Goal: Check status

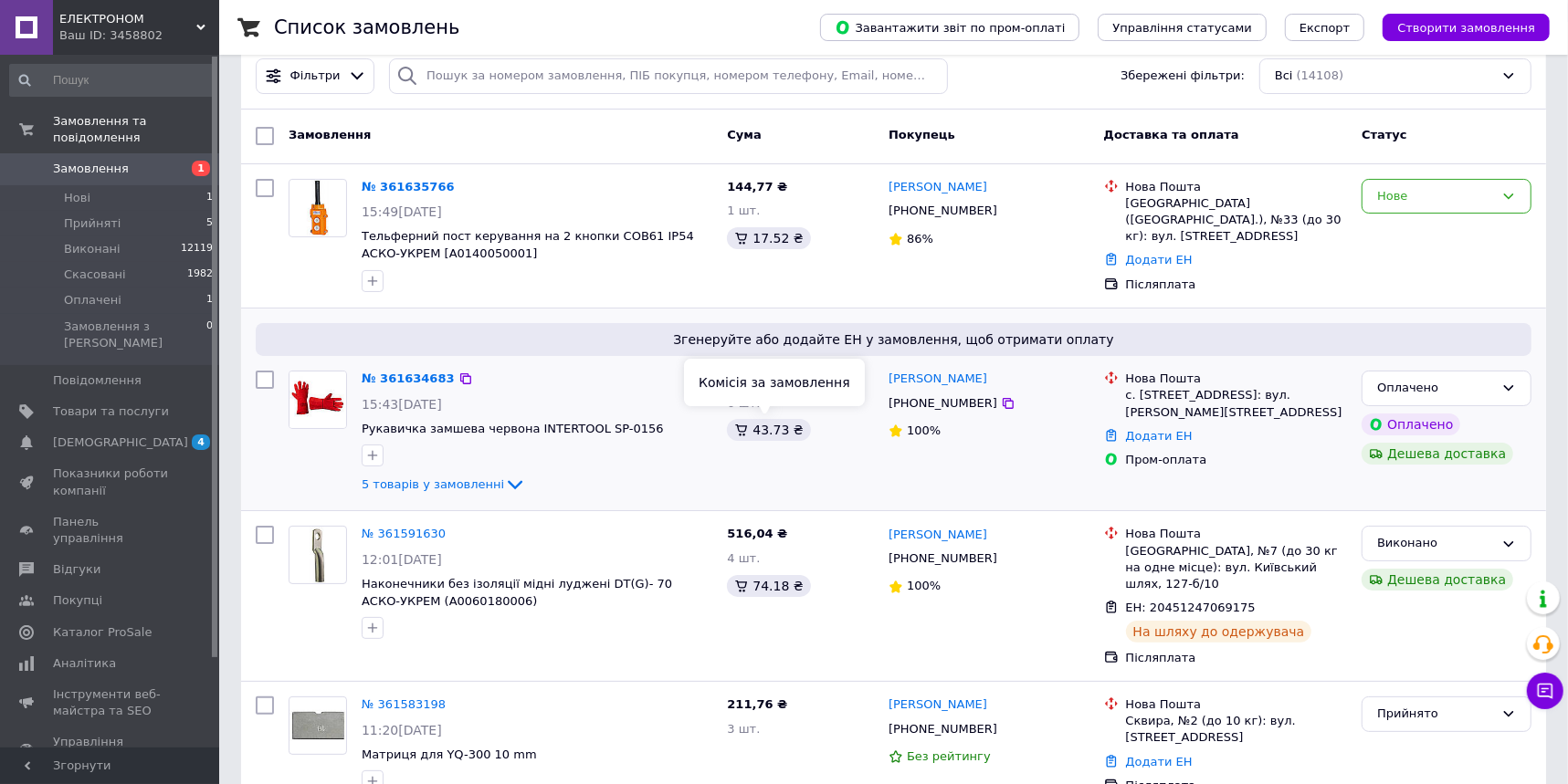
scroll to position [165, 0]
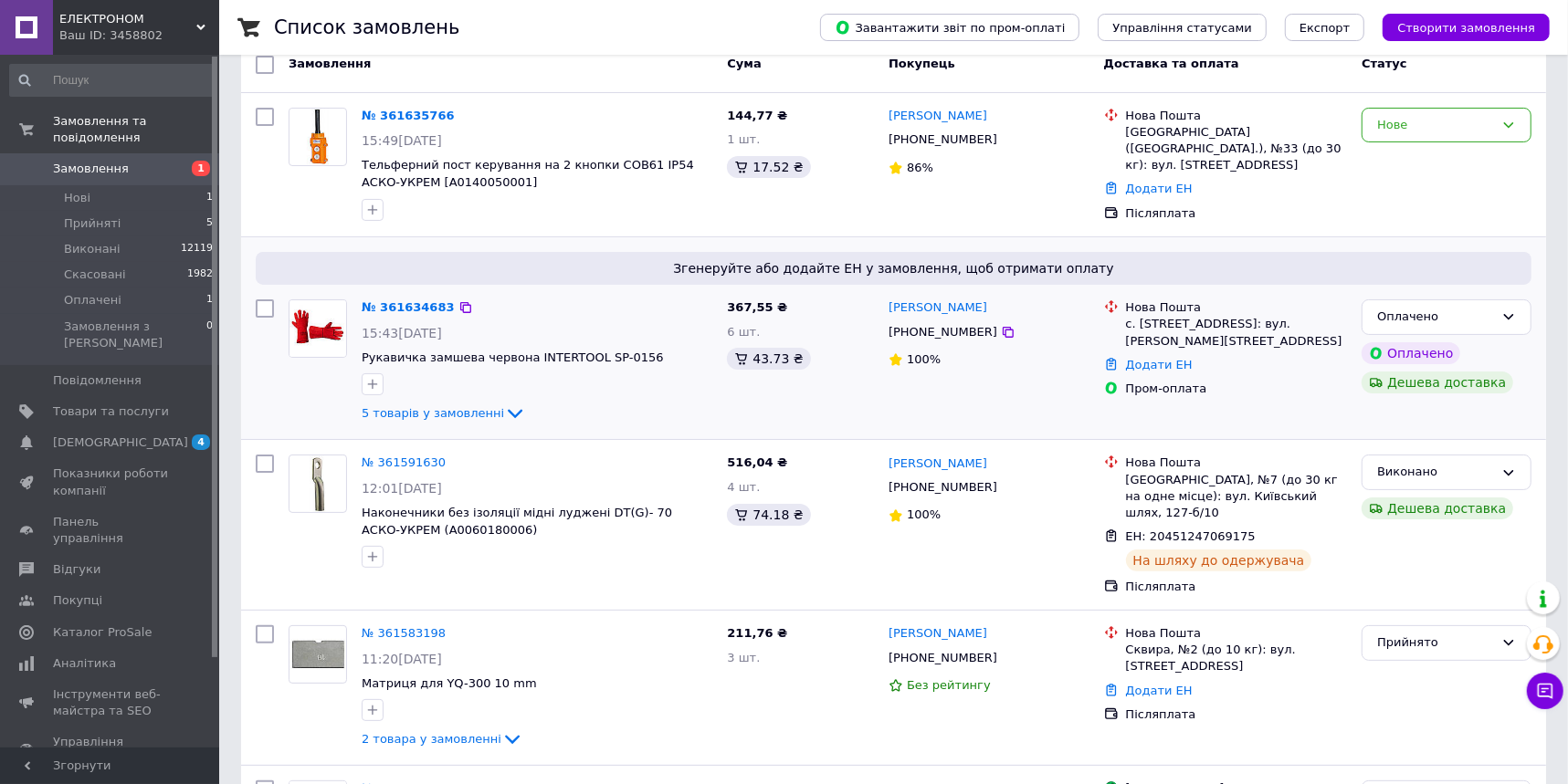
click at [474, 420] on div "5 товарів у замовленні" at bounding box center [537, 413] width 351 height 22
click at [468, 407] on span "5 товарів у замовленні" at bounding box center [433, 413] width 142 height 13
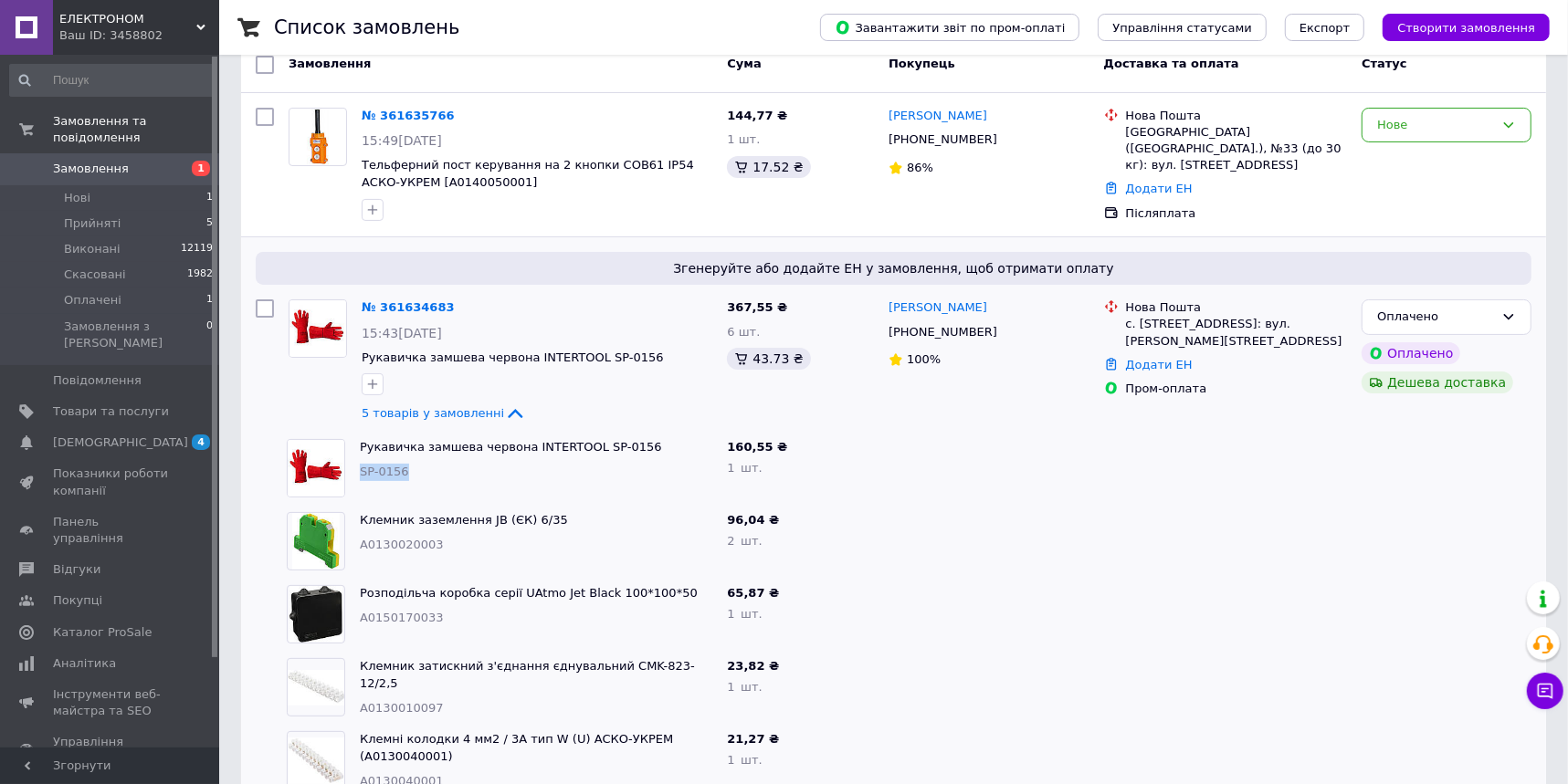
drag, startPoint x: 429, startPoint y: 471, endPoint x: 354, endPoint y: 475, distance: 75.1
click at [354, 475] on div "Рукавичка замшева червона INTERTOOL SP-0156 SP-0156" at bounding box center [536, 468] width 368 height 73
copy span "SP-0156"
drag, startPoint x: 444, startPoint y: 541, endPoint x: 361, endPoint y: 543, distance: 83.0
click at [361, 543] on div "A0130020003" at bounding box center [536, 545] width 352 height 17
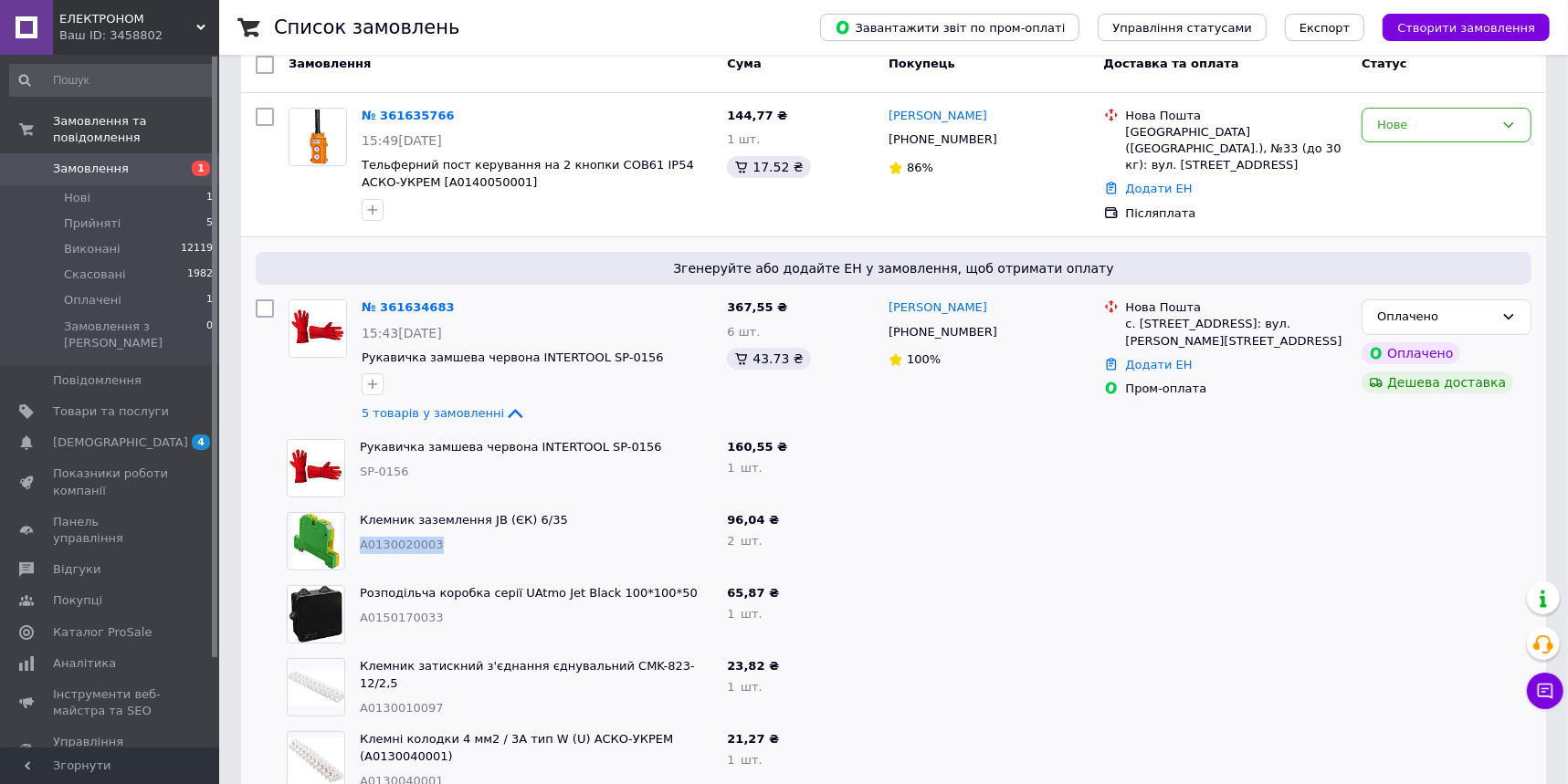
copy span "A0130020003"
drag, startPoint x: 473, startPoint y: 611, endPoint x: 361, endPoint y: 621, distance: 112.4
click at [361, 621] on div "A0150170033" at bounding box center [536, 618] width 352 height 17
copy span "A0150170033"
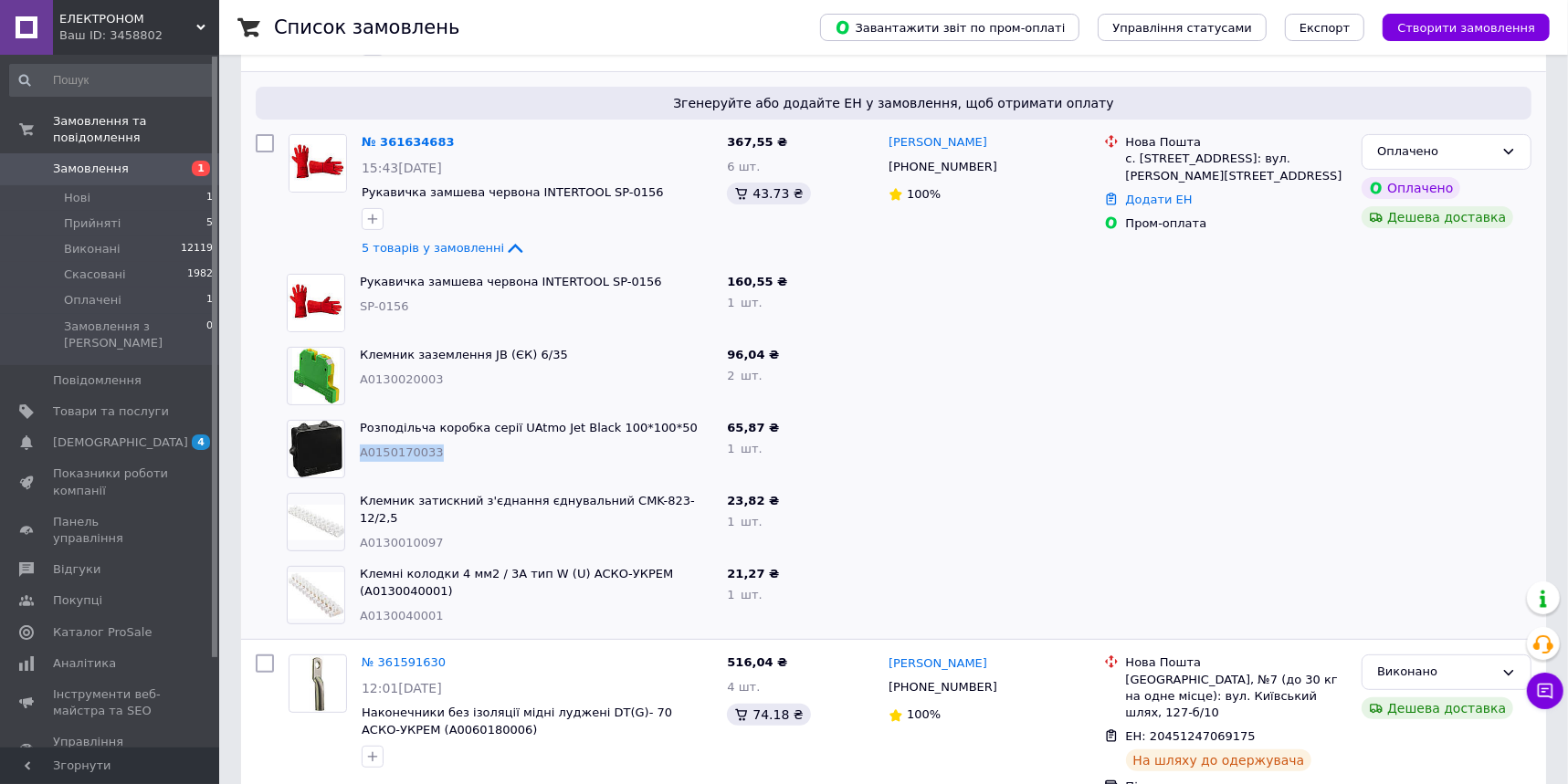
scroll to position [331, 0]
drag, startPoint x: 469, startPoint y: 529, endPoint x: 372, endPoint y: 515, distance: 98.0
click at [360, 534] on div "A0130010097" at bounding box center [536, 543] width 352 height 17
copy span "A0130010097"
drag, startPoint x: 476, startPoint y: 603, endPoint x: 357, endPoint y: 605, distance: 119.0
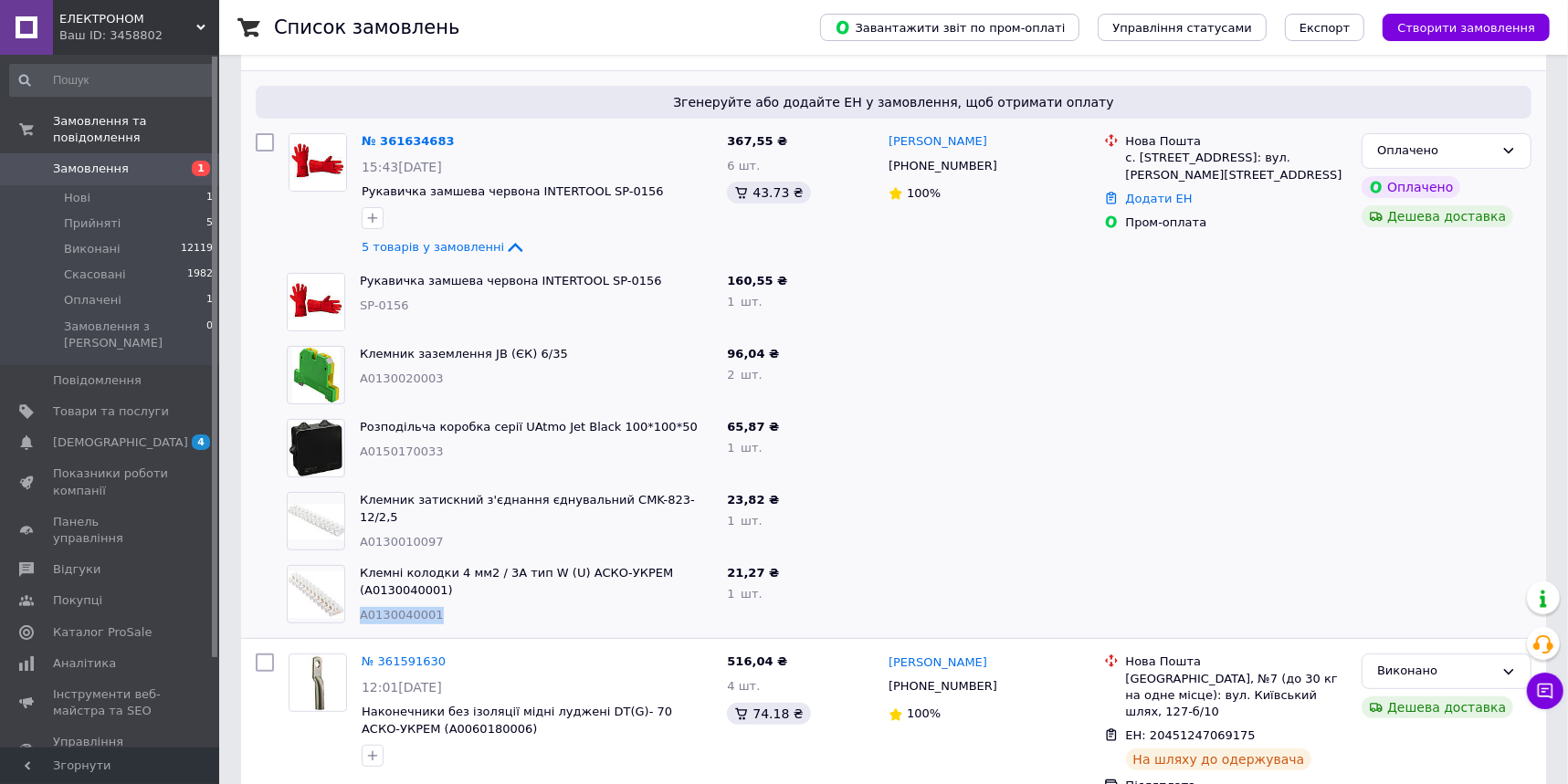
click at [357, 605] on div "Клемні колодки 4 мм2 / 3А тип W (U) АСКО-УКРЕМ (A0130040001) A0130040001" at bounding box center [536, 594] width 368 height 73
copy span "A0130040001"
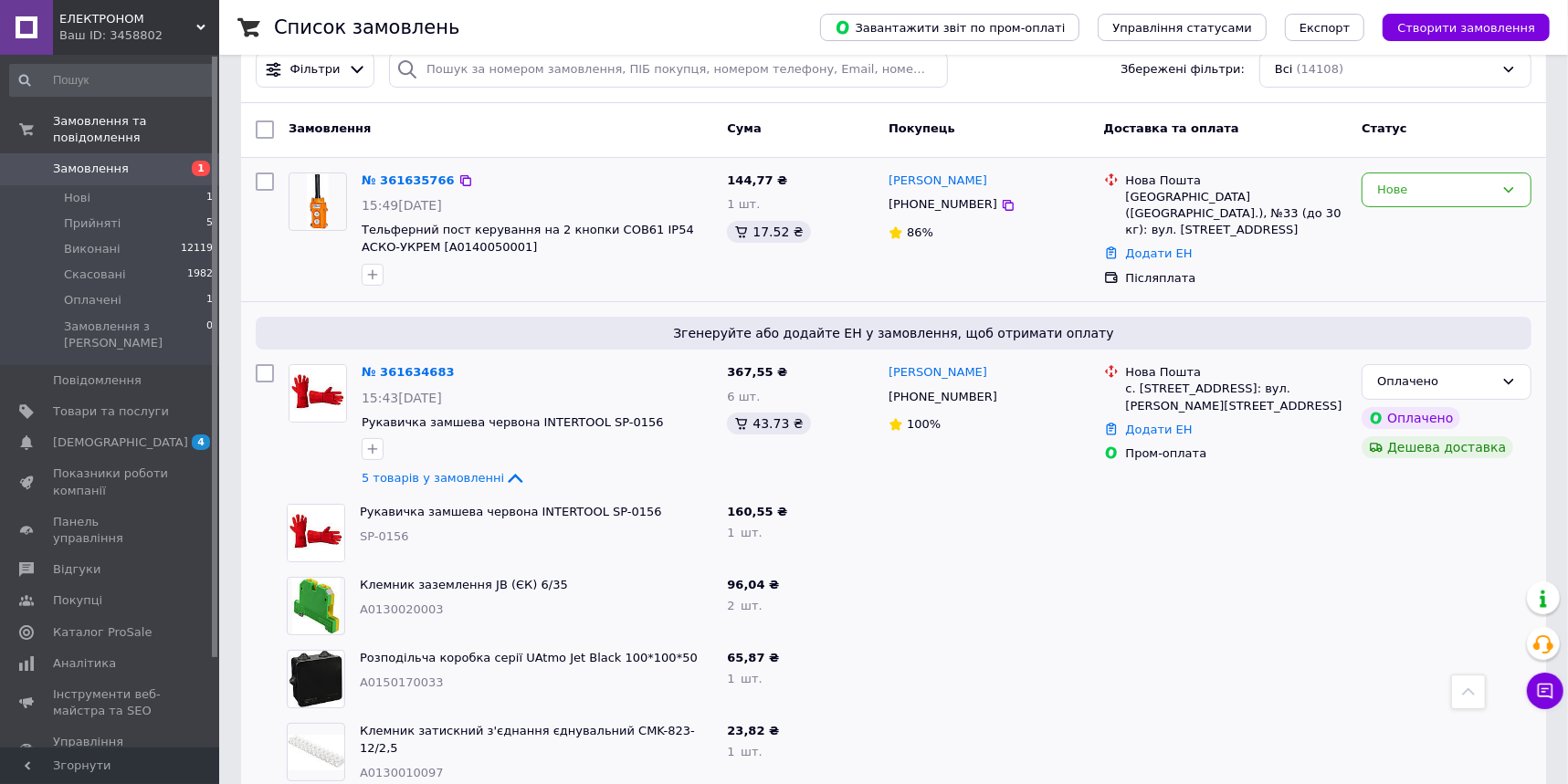
scroll to position [0, 0]
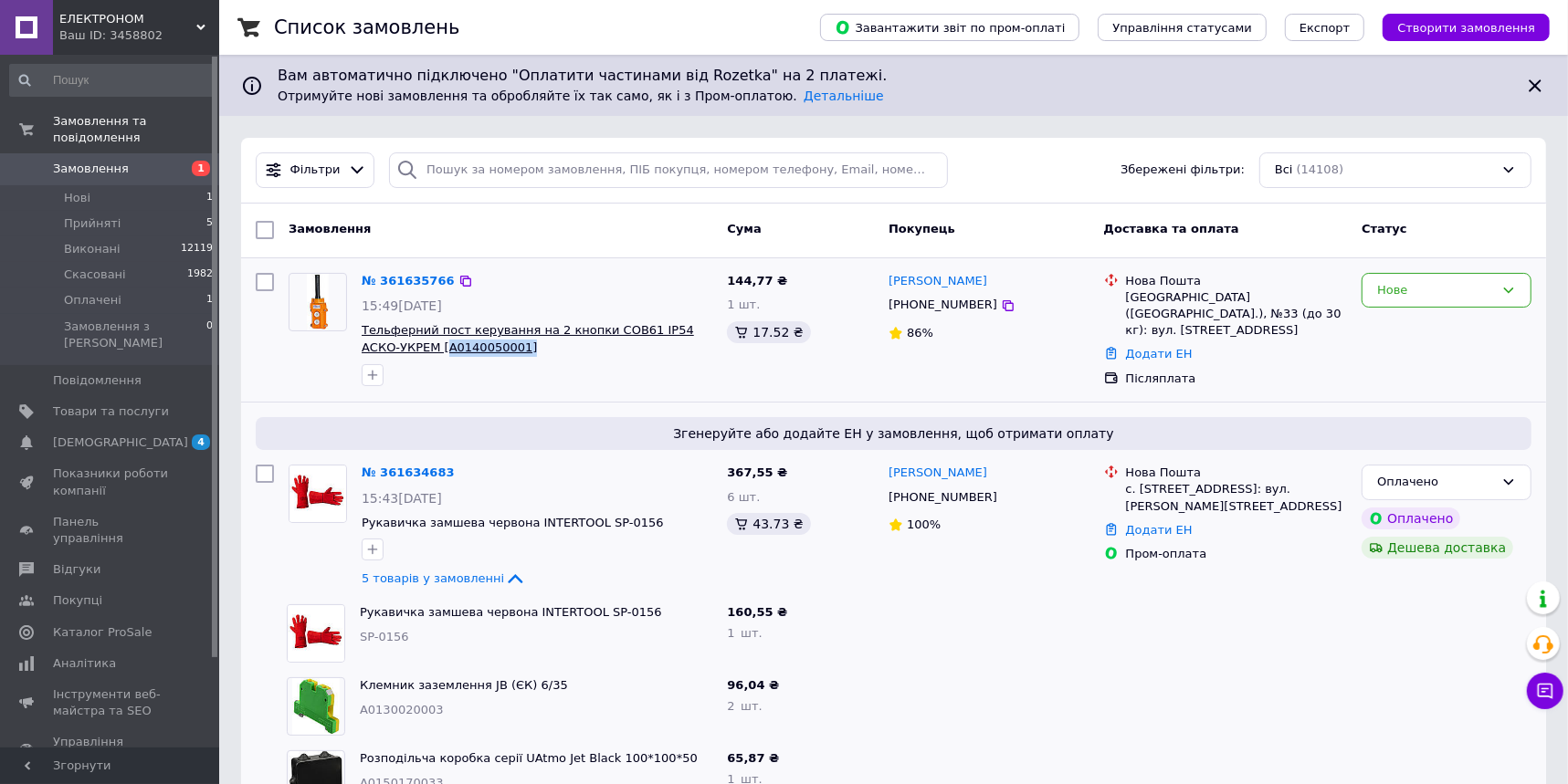
drag, startPoint x: 507, startPoint y: 355, endPoint x: 407, endPoint y: 349, distance: 100.2
click at [407, 349] on span "Тельферний пост керування на 2 кнопки COB61 IP54 АСКО-УКРЕМ [A0140050001]" at bounding box center [537, 339] width 351 height 34
copy span "A0140050001]"
click at [1001, 308] on icon at bounding box center [1008, 305] width 14 height 14
click at [1241, 394] on div "№ 361635766 15:49[DATE] Тельферний пост керування на 2 кнопки COB61 IP54 АСКО-У…" at bounding box center [894, 330] width 1306 height 144
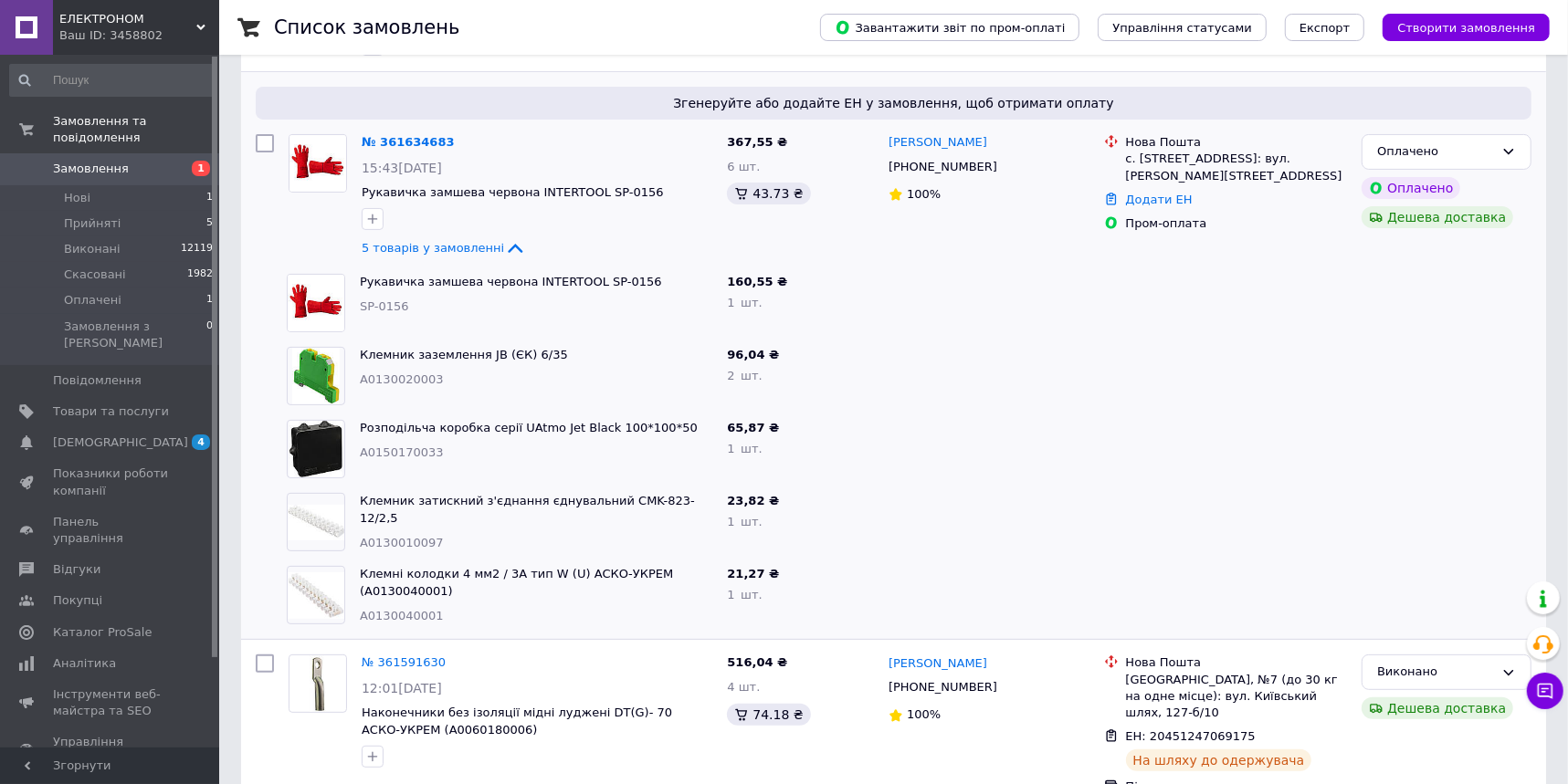
scroll to position [331, 0]
click at [1499, 146] on div "Оплачено" at bounding box center [1446, 151] width 170 height 36
drag, startPoint x: 1454, startPoint y: 177, endPoint x: 1174, endPoint y: 231, distance: 285.2
click at [1453, 177] on li "Прийнято" at bounding box center [1446, 189] width 168 height 34
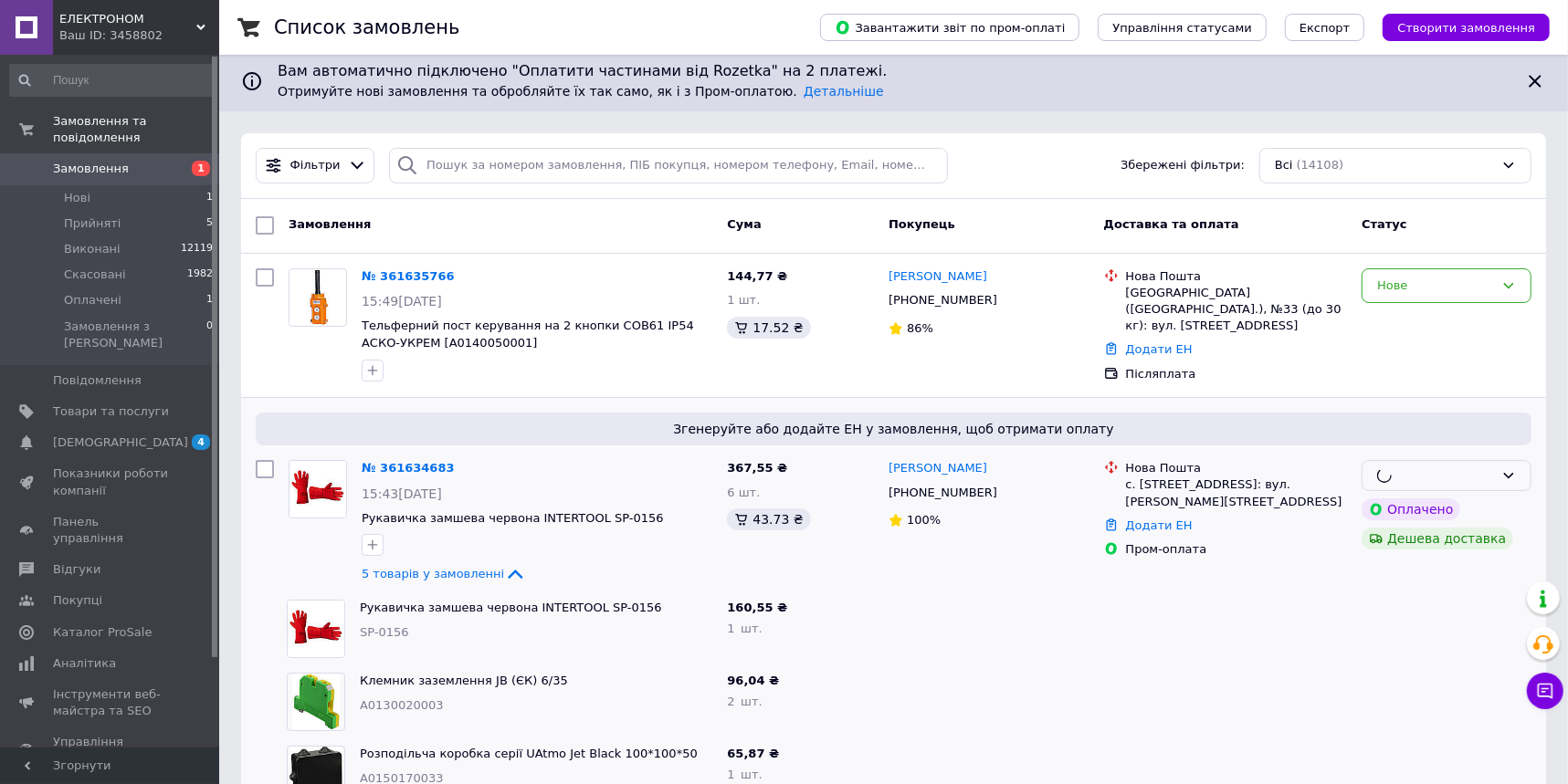
scroll to position [0, 0]
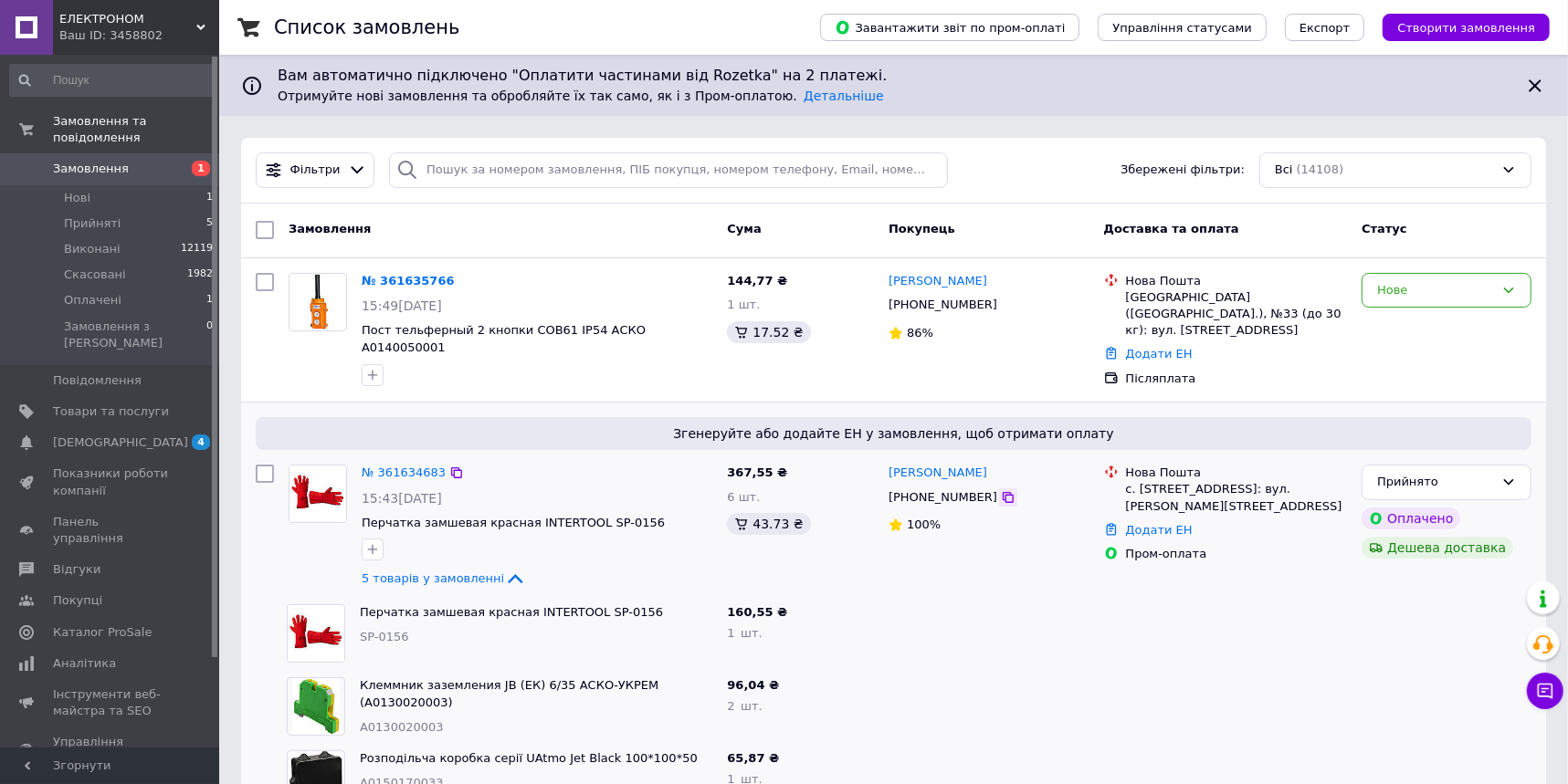
click at [1003, 492] on icon at bounding box center [1009, 498] width 11 height 11
click at [1306, 597] on div at bounding box center [1226, 633] width 259 height 73
drag, startPoint x: 1274, startPoint y: 394, endPoint x: 1179, endPoint y: 426, distance: 100.2
click at [1274, 402] on div "Згенеруйте або додайте ЕН у замовлення, щоб отримати оплату № 361634683 15:43[D…" at bounding box center [894, 503] width 1306 height 202
click at [1253, 597] on div at bounding box center [1226, 633] width 259 height 73
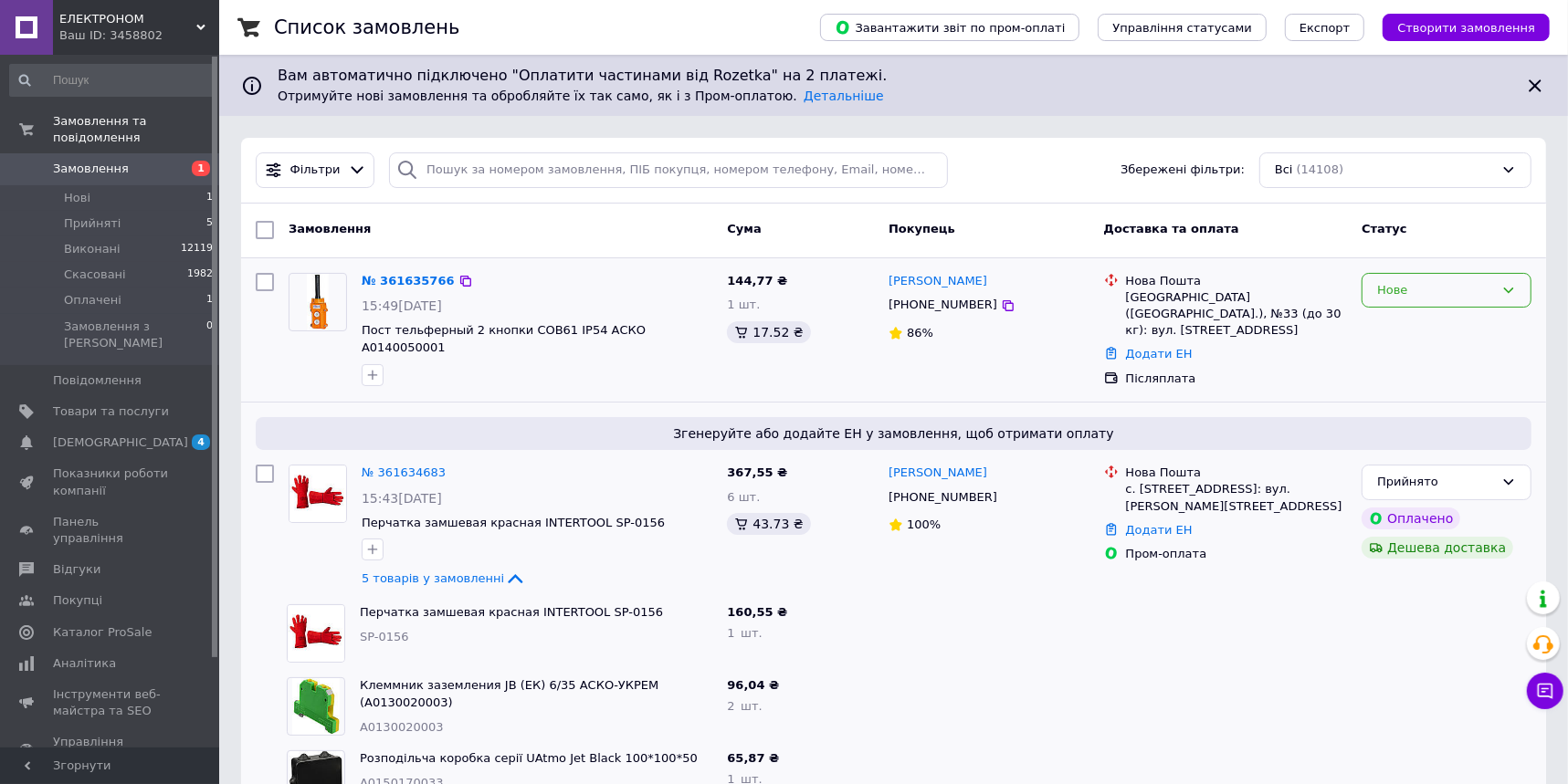
click at [1407, 288] on div "Нове" at bounding box center [1435, 291] width 117 height 19
click at [1388, 326] on li "Прийнято" at bounding box center [1446, 329] width 168 height 34
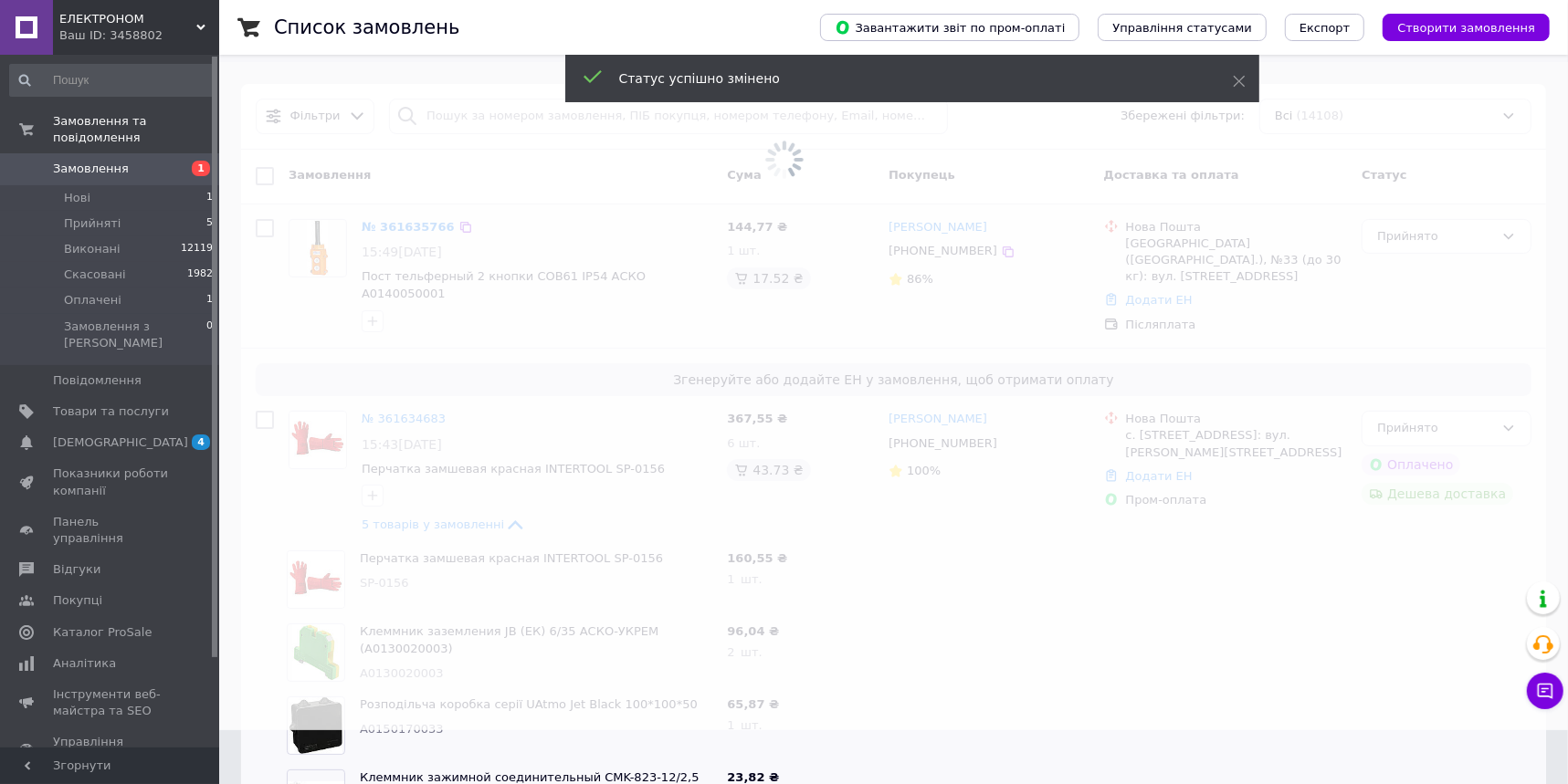
scroll to position [82, 0]
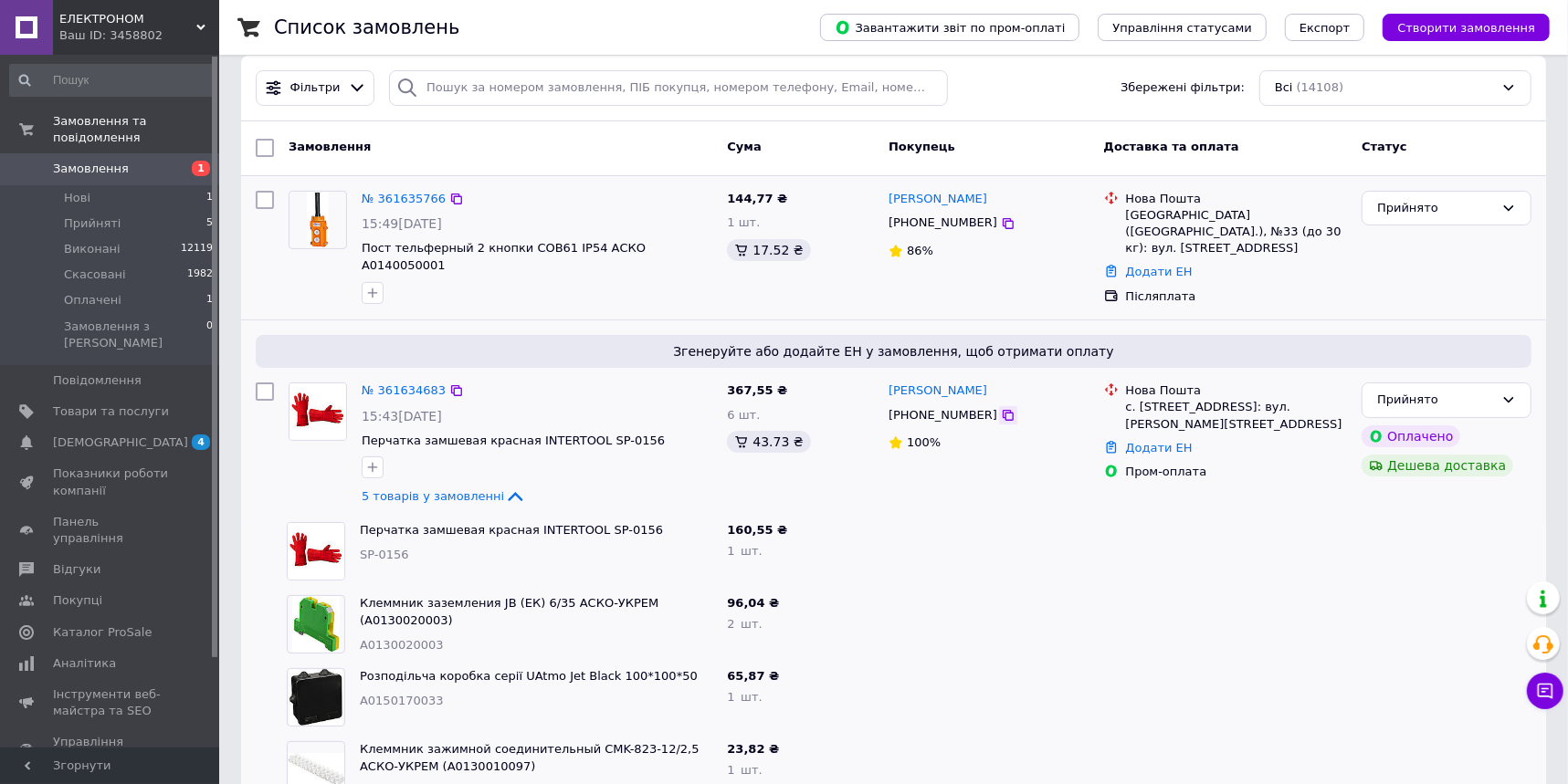
click at [1001, 408] on icon at bounding box center [1008, 415] width 14 height 14
click at [1259, 612] on div at bounding box center [1226, 624] width 259 height 73
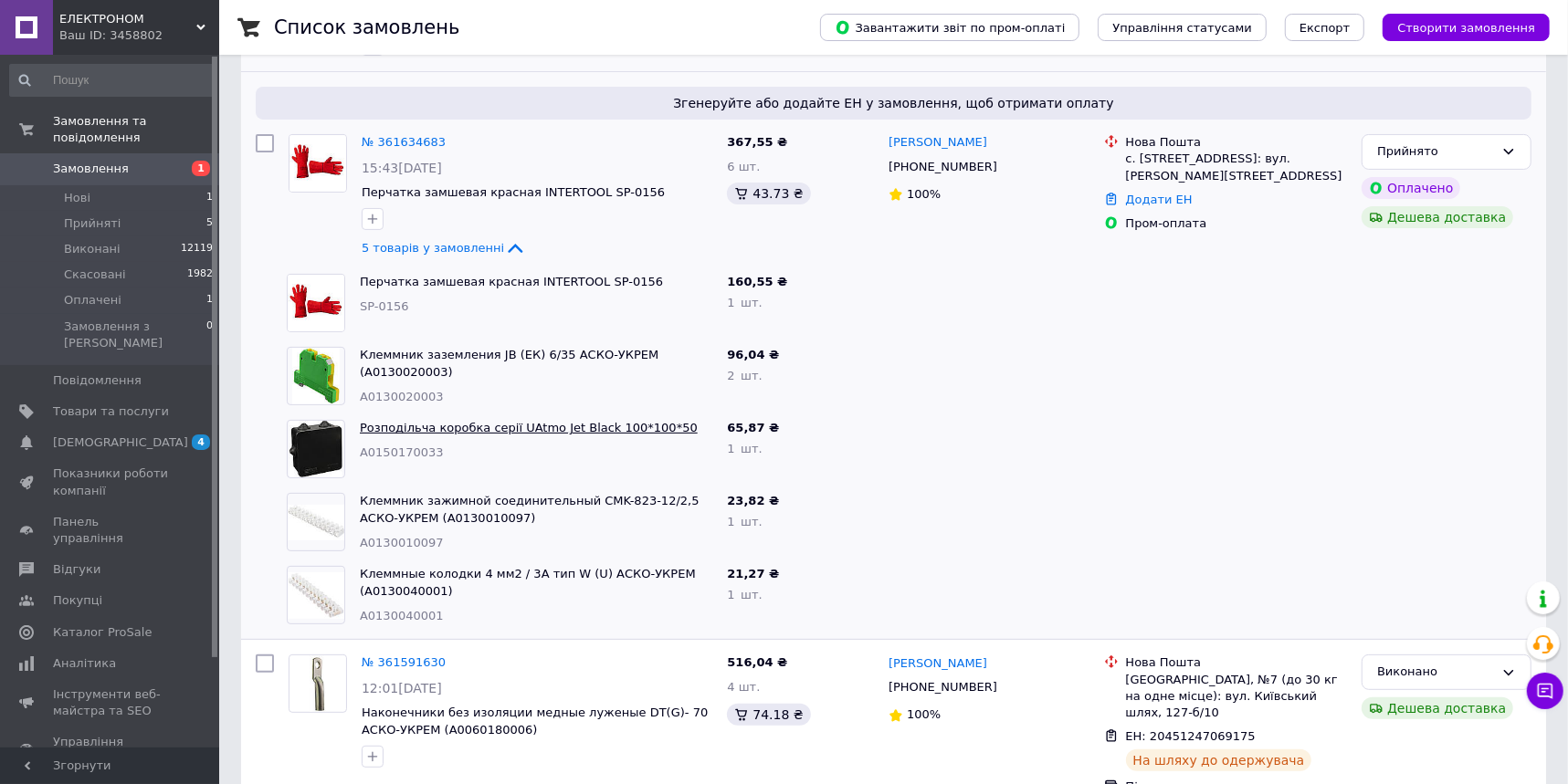
scroll to position [331, 0]
click at [1246, 522] on div at bounding box center [1226, 521] width 259 height 73
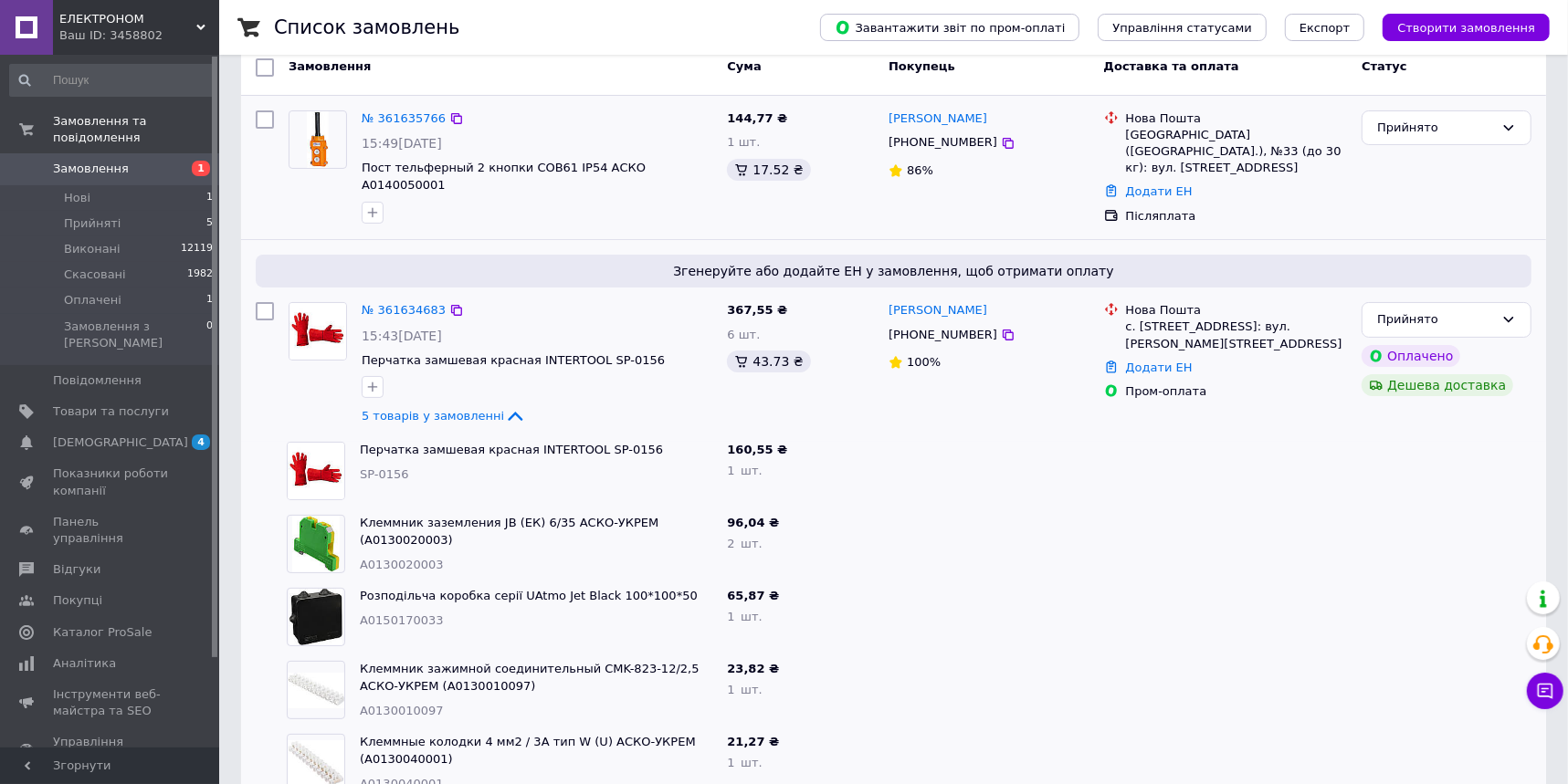
scroll to position [0, 0]
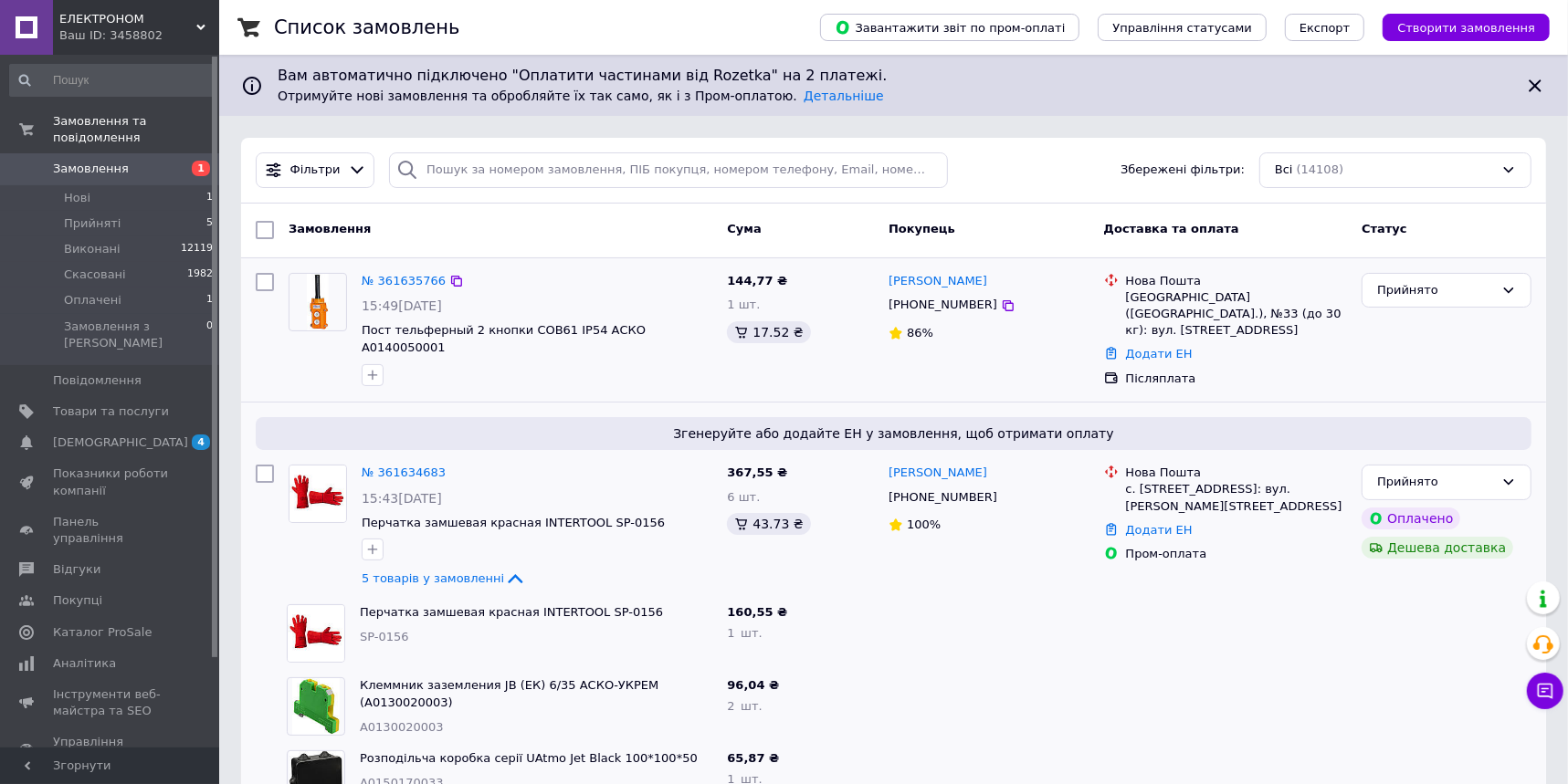
click at [155, 161] on span "Замовлення" at bounding box center [111, 169] width 116 height 16
click at [162, 161] on span "Замовлення" at bounding box center [111, 169] width 116 height 16
